Goal: Task Accomplishment & Management: Use online tool/utility

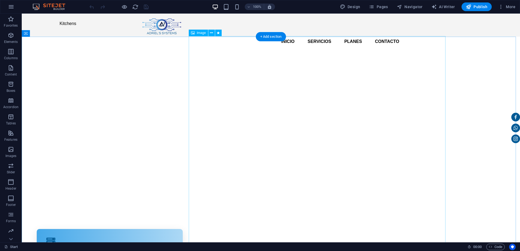
drag, startPoint x: 321, startPoint y: 148, endPoint x: 67, endPoint y: 139, distance: 254.3
select select "px"
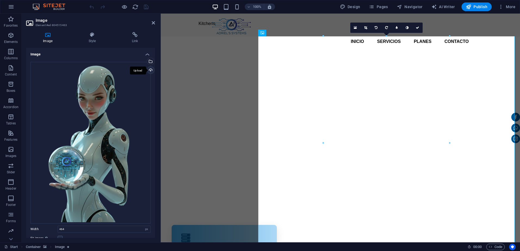
click at [151, 71] on div "Upload" at bounding box center [150, 71] width 8 height 8
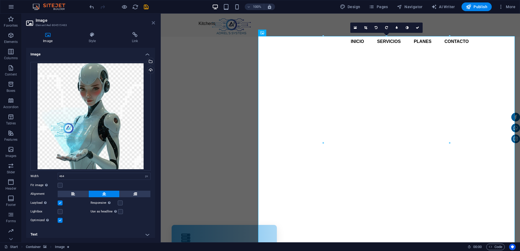
click at [154, 24] on icon at bounding box center [153, 23] width 3 height 4
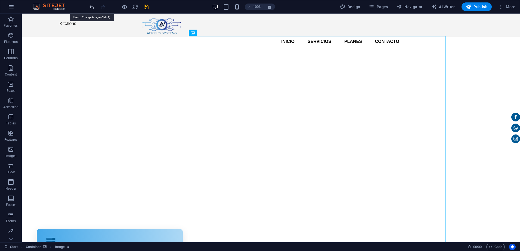
click at [89, 8] on icon "undo" at bounding box center [92, 7] width 6 height 6
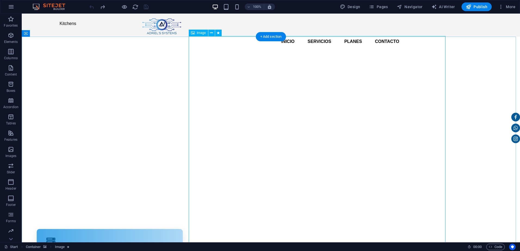
select select "px"
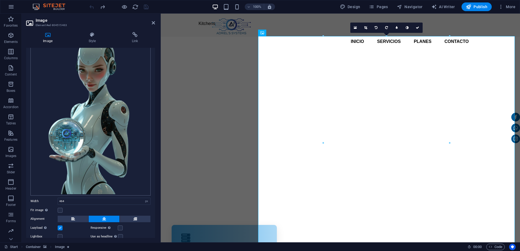
scroll to position [56, 0]
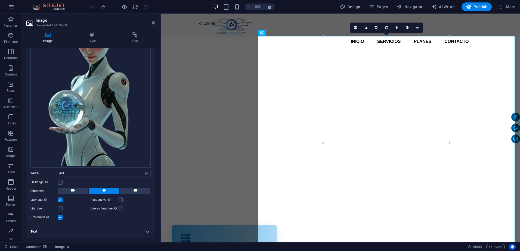
drag, startPoint x: 94, startPoint y: 34, endPoint x: 88, endPoint y: 72, distance: 38.0
click at [94, 34] on icon at bounding box center [91, 34] width 41 height 5
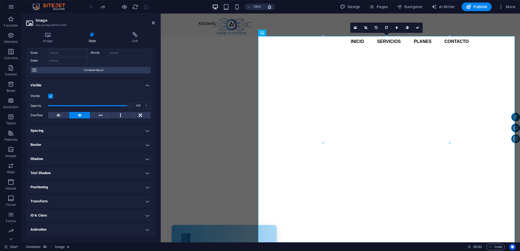
scroll to position [39, 0]
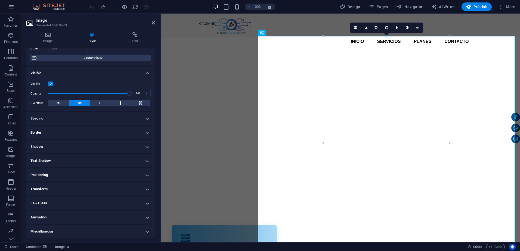
drag, startPoint x: 44, startPoint y: 221, endPoint x: 44, endPoint y: 214, distance: 7.1
click at [44, 220] on h4 "Animation" at bounding box center [90, 217] width 129 height 13
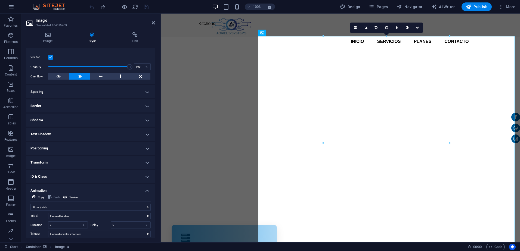
scroll to position [95, 0]
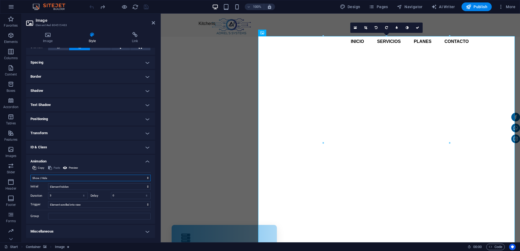
click at [56, 180] on select "Don't animate Show / Hide Slide up/down Zoom in/out Slide left to right Slide r…" at bounding box center [90, 178] width 120 height 7
select select "none"
click at [30, 181] on select "Don't animate Show / Hide Slide up/down Zoom in/out Slide left to right Slide r…" at bounding box center [90, 178] width 120 height 7
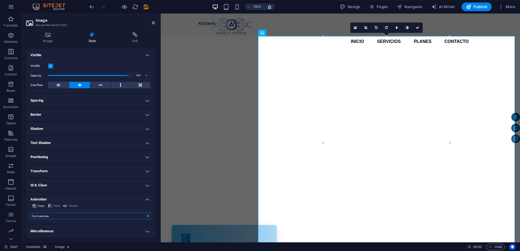
scroll to position [57, 0]
drag, startPoint x: 146, startPoint y: 7, endPoint x: 139, endPoint y: 13, distance: 9.8
click at [146, 7] on icon "save" at bounding box center [146, 7] width 6 height 6
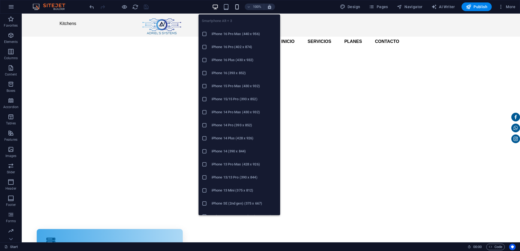
click at [237, 7] on icon "button" at bounding box center [237, 7] width 6 height 6
